Goal: Information Seeking & Learning: Learn about a topic

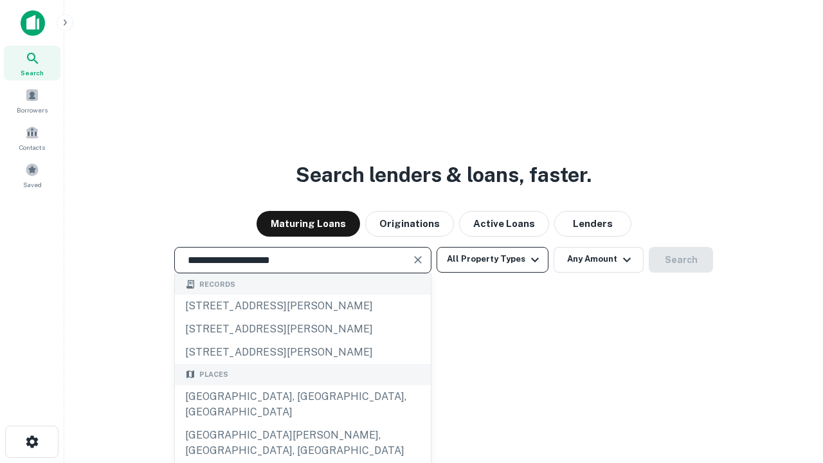
click at [302, 424] on div "[GEOGRAPHIC_DATA], [GEOGRAPHIC_DATA], [GEOGRAPHIC_DATA]" at bounding box center [303, 404] width 256 height 39
click at [493, 259] on button "All Property Types" at bounding box center [493, 260] width 112 height 26
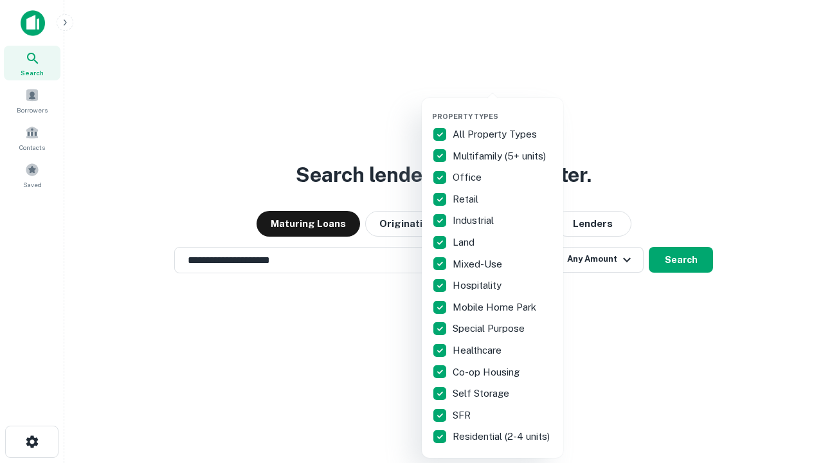
type input "**********"
click at [503, 108] on button "button" at bounding box center [502, 108] width 141 height 1
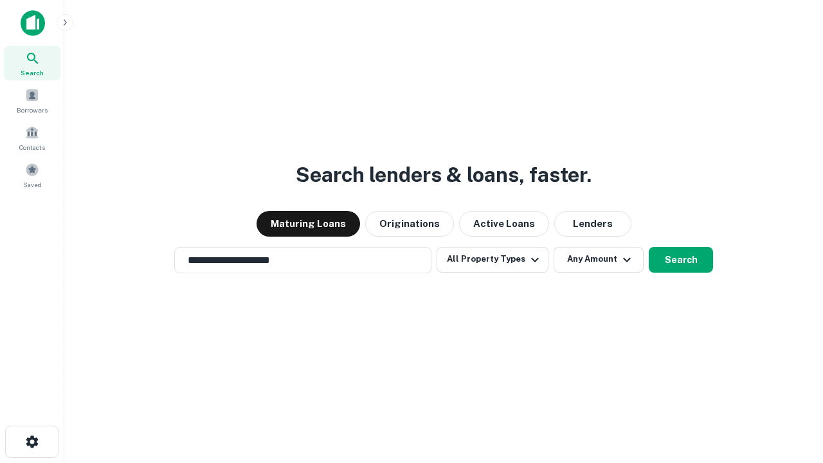
scroll to position [8, 155]
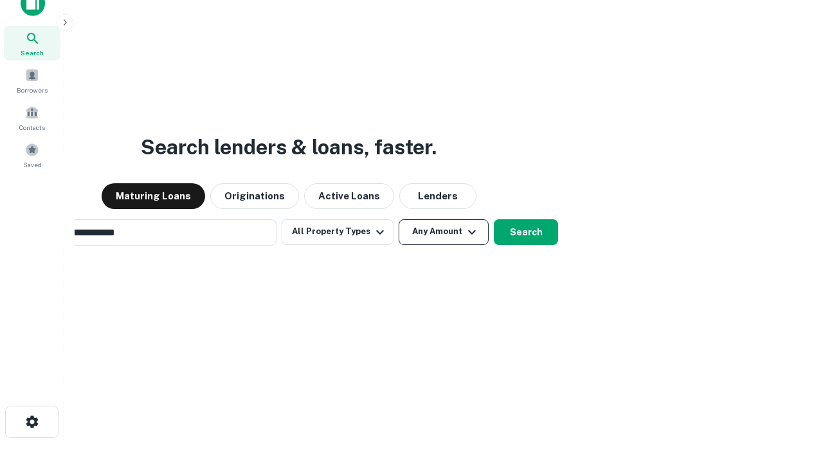
click at [399, 219] on button "Any Amount" at bounding box center [444, 232] width 90 height 26
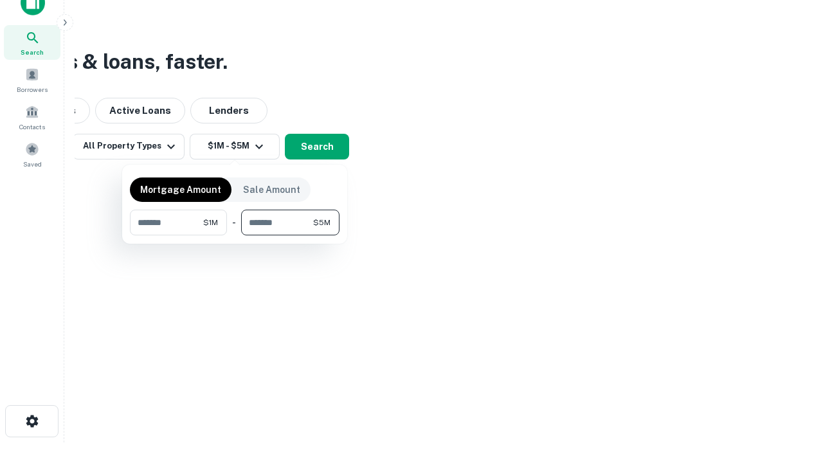
type input "*******"
click at [235, 235] on button "button" at bounding box center [235, 235] width 210 height 1
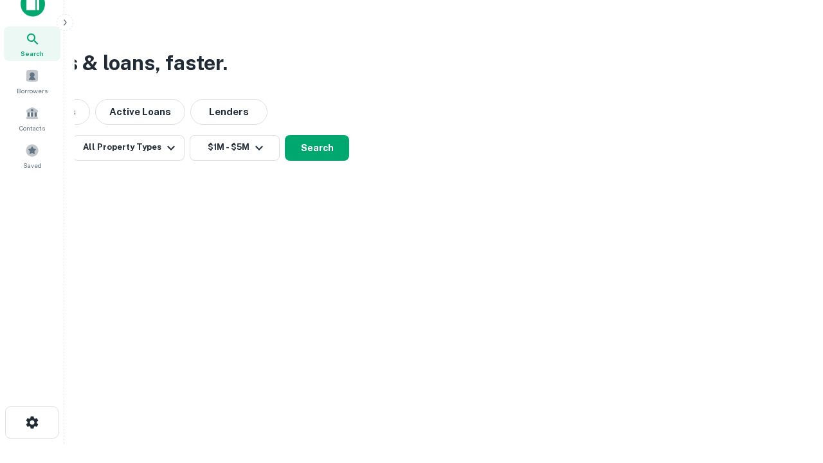
scroll to position [8, 237]
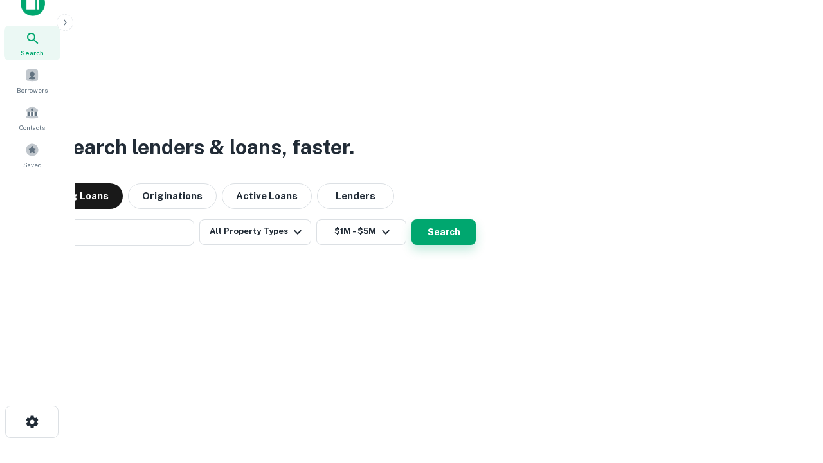
click at [412, 219] on button "Search" at bounding box center [444, 232] width 64 height 26
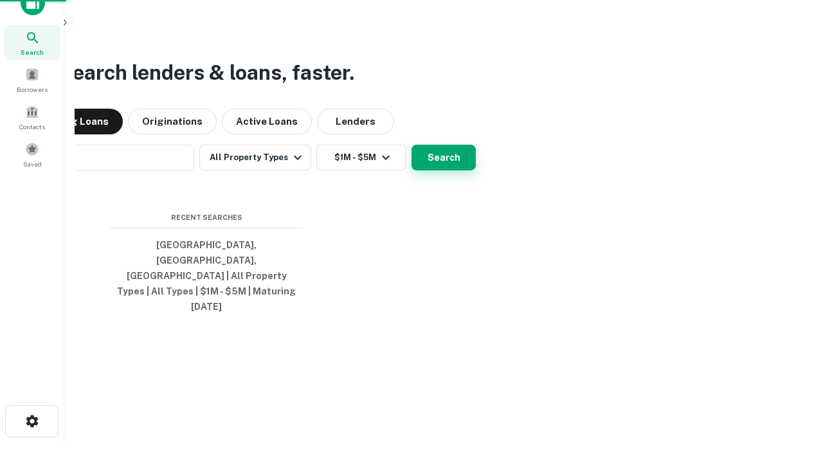
scroll to position [34, 364]
